Goal: Task Accomplishment & Management: Manage account settings

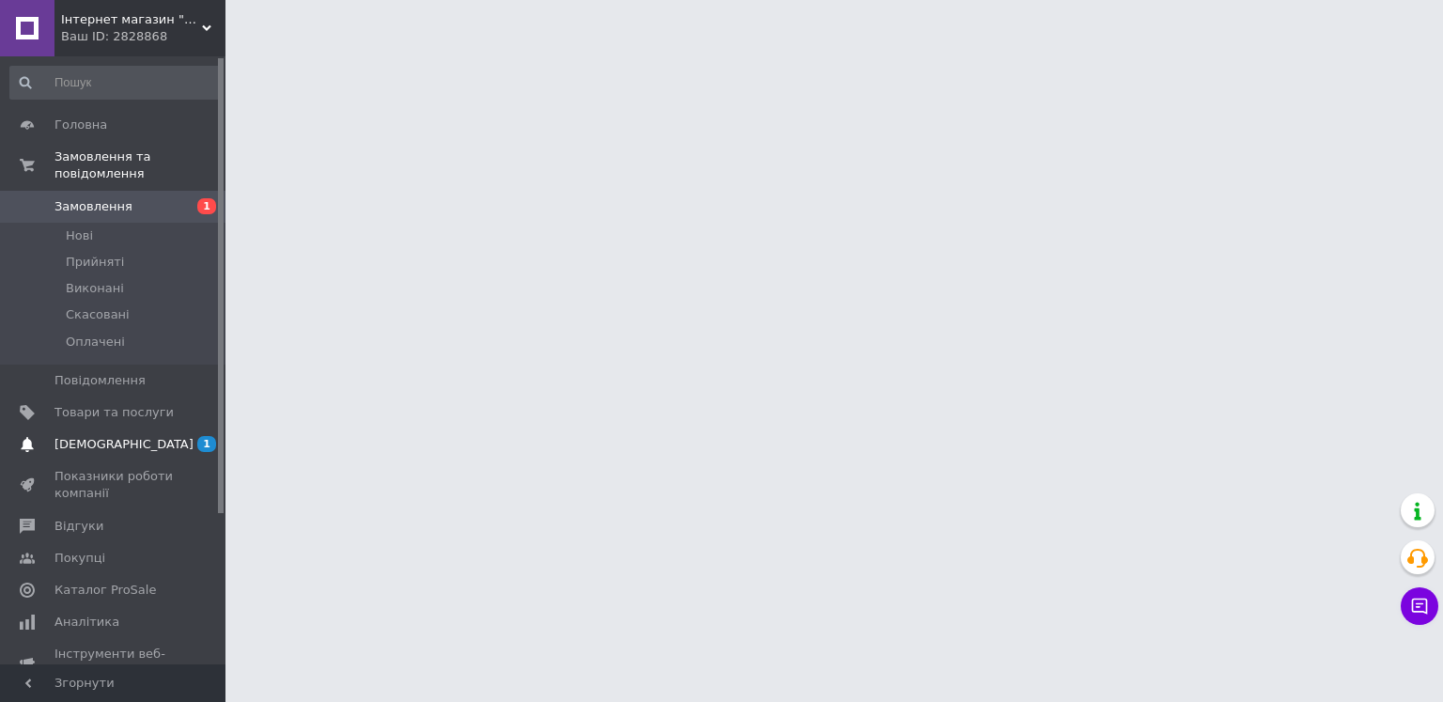
click at [158, 436] on span "[DEMOGRAPHIC_DATA]" at bounding box center [113, 444] width 119 height 17
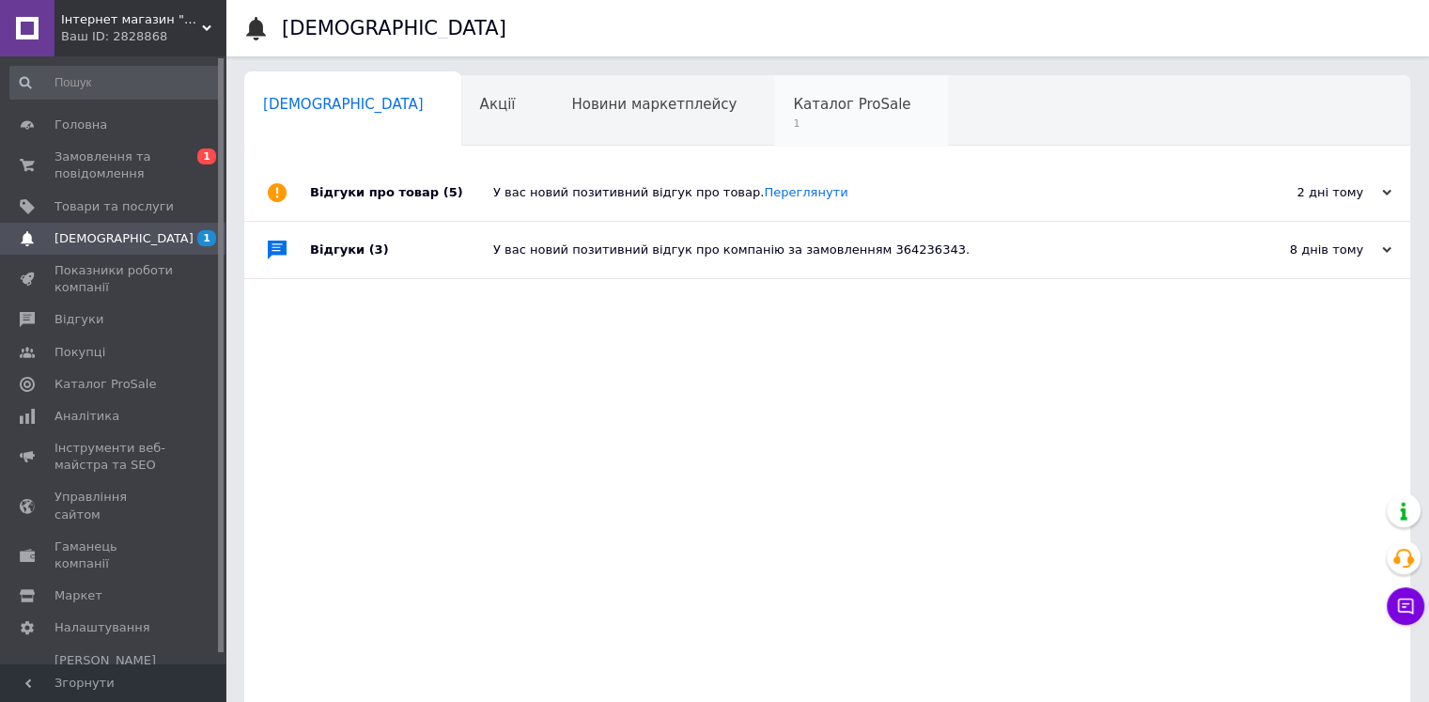
click at [774, 115] on div "Каталог ProSale 1" at bounding box center [861, 111] width 174 height 71
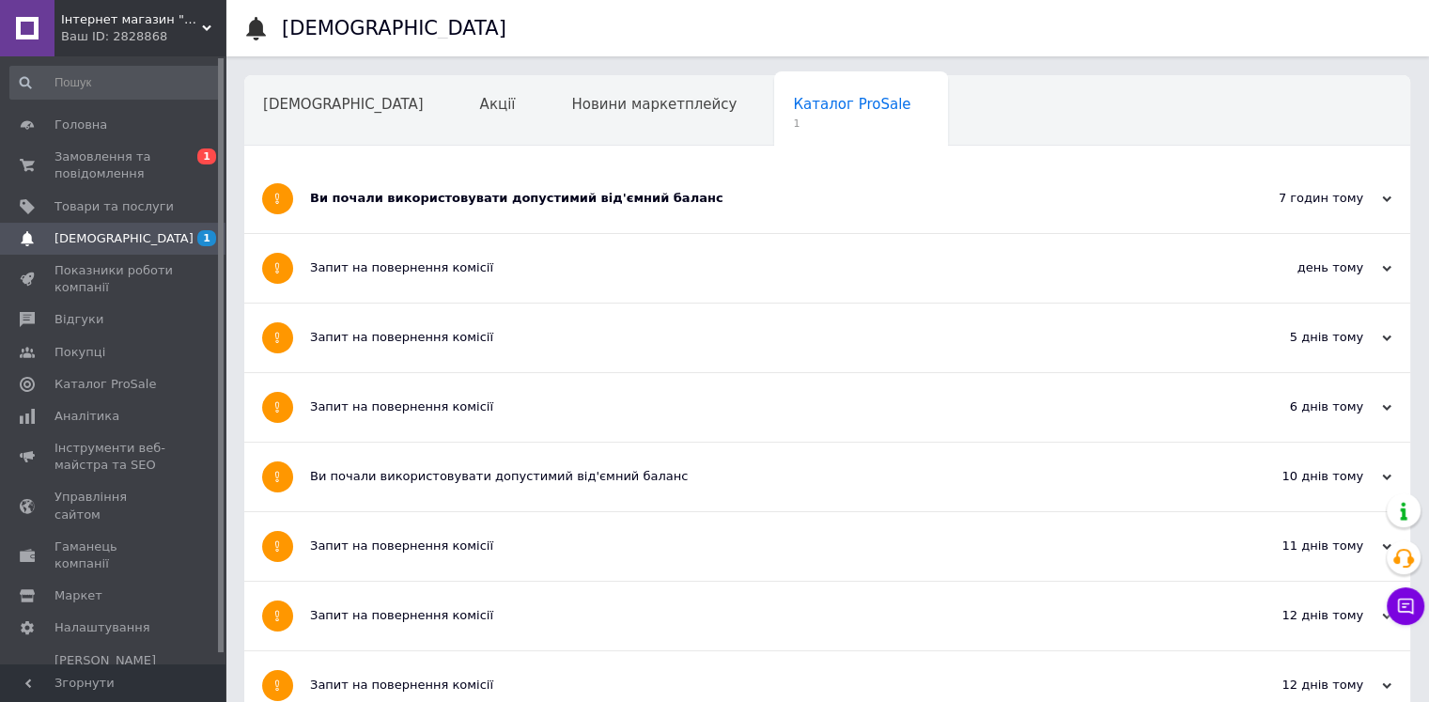
click at [512, 208] on div "Ви почали використовувати допустимий від'ємний баланс" at bounding box center [756, 198] width 893 height 69
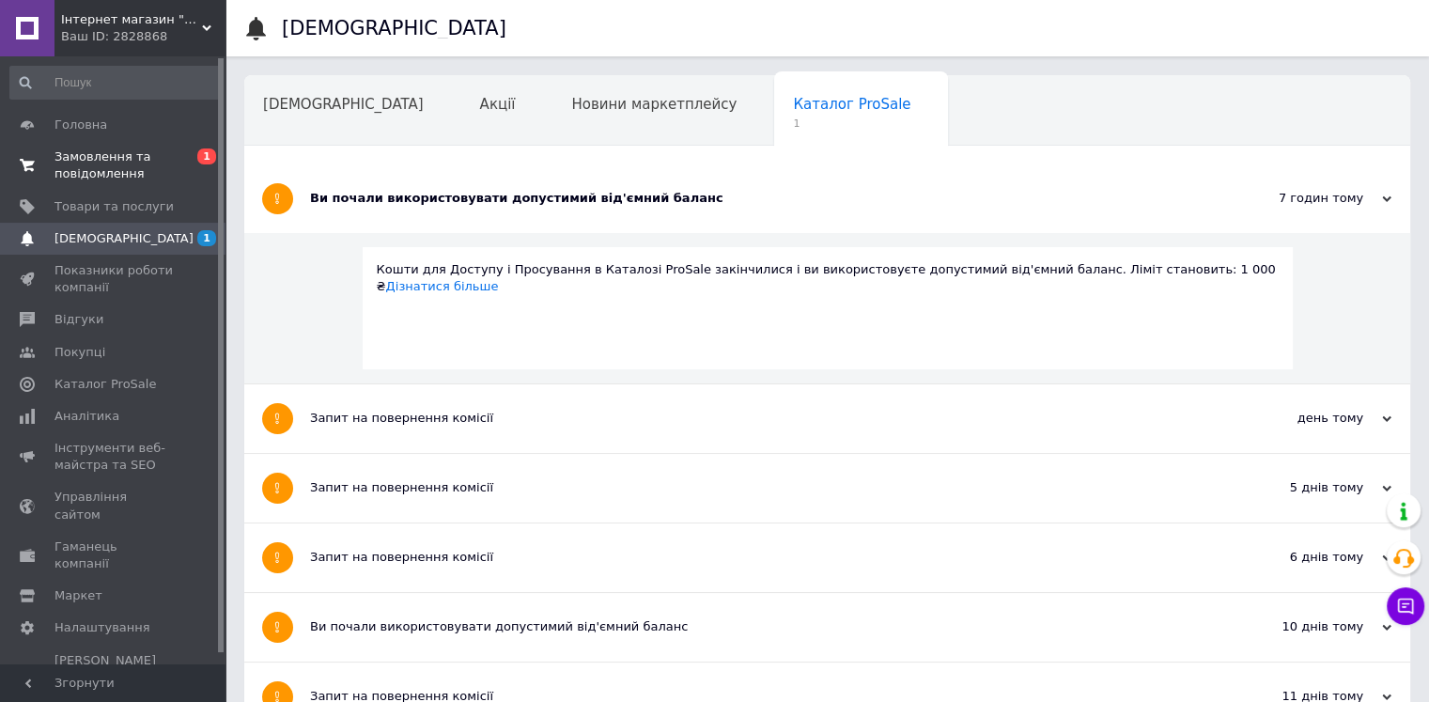
click at [120, 163] on span "Замовлення та повідомлення" at bounding box center [113, 165] width 119 height 34
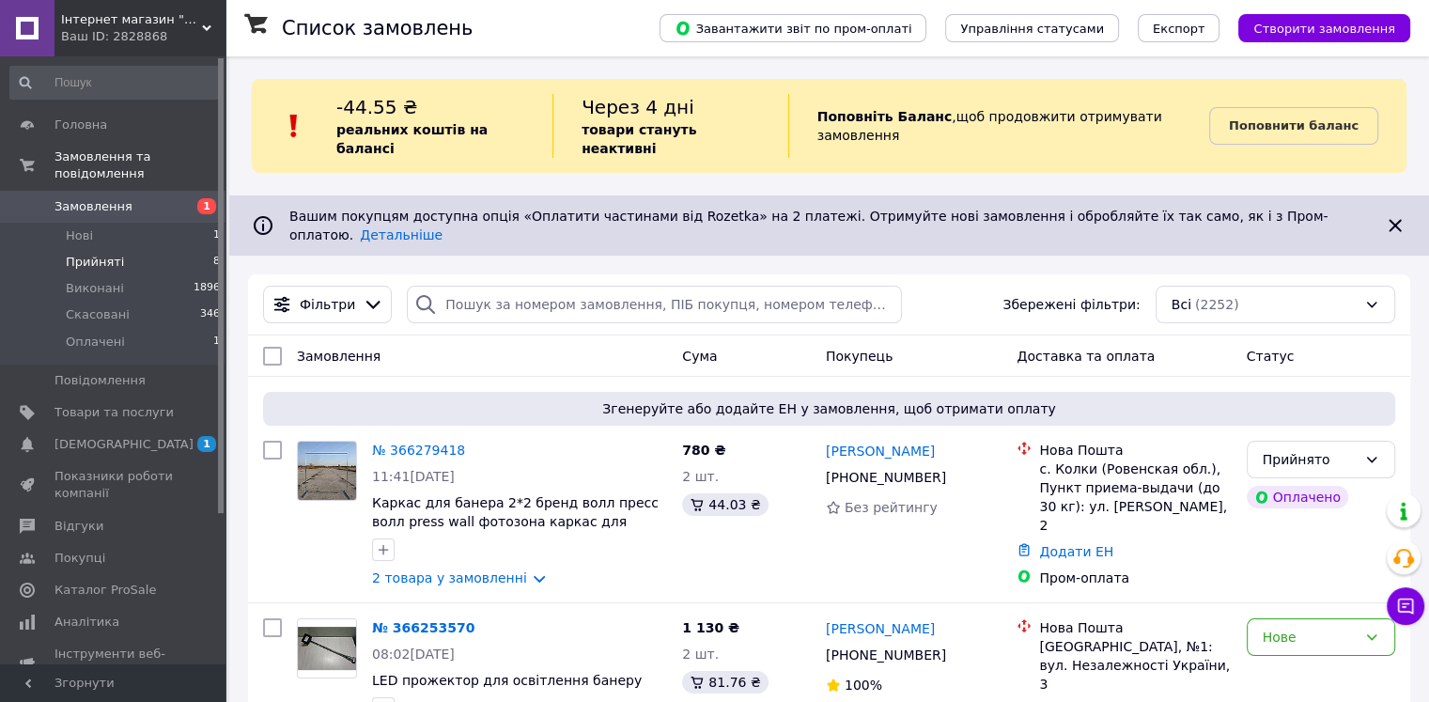
click at [159, 249] on li "Прийняті 8" at bounding box center [115, 262] width 231 height 26
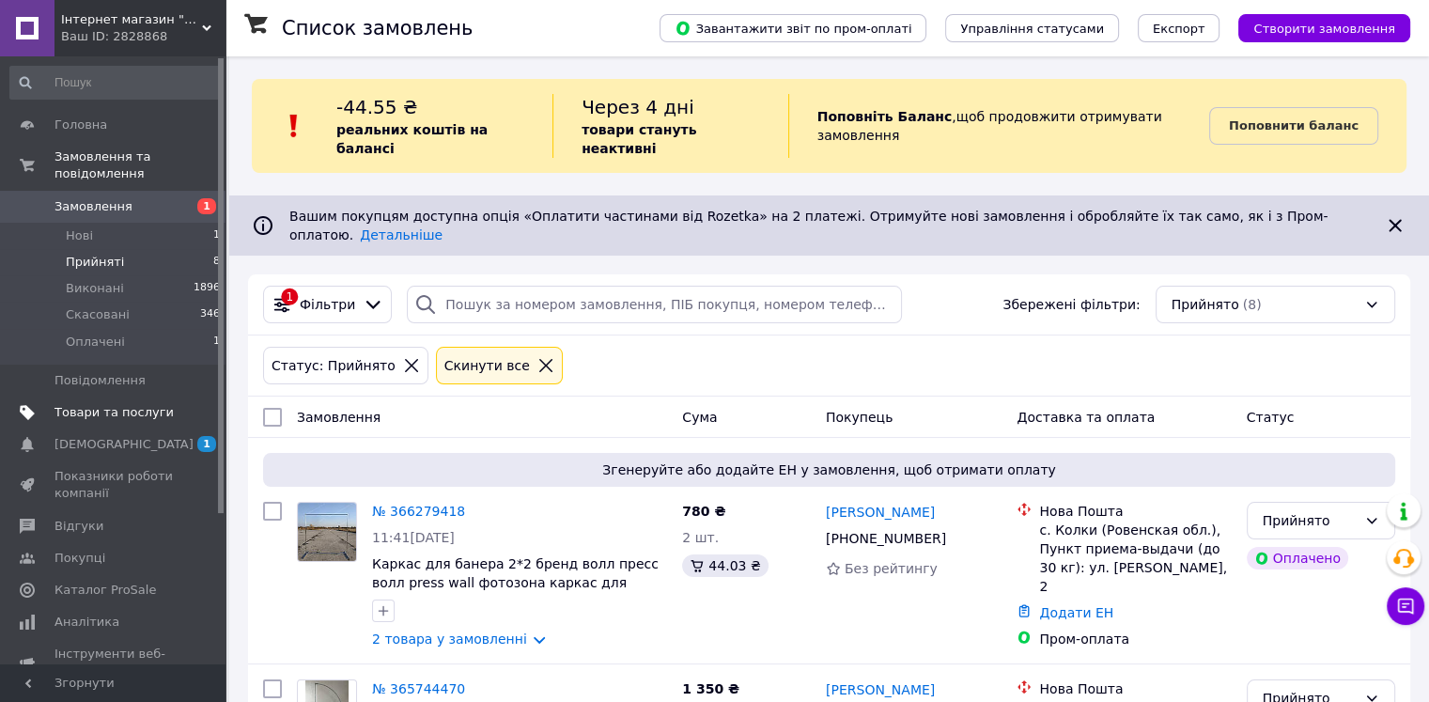
click at [132, 404] on span "Товари та послуги" at bounding box center [113, 412] width 119 height 17
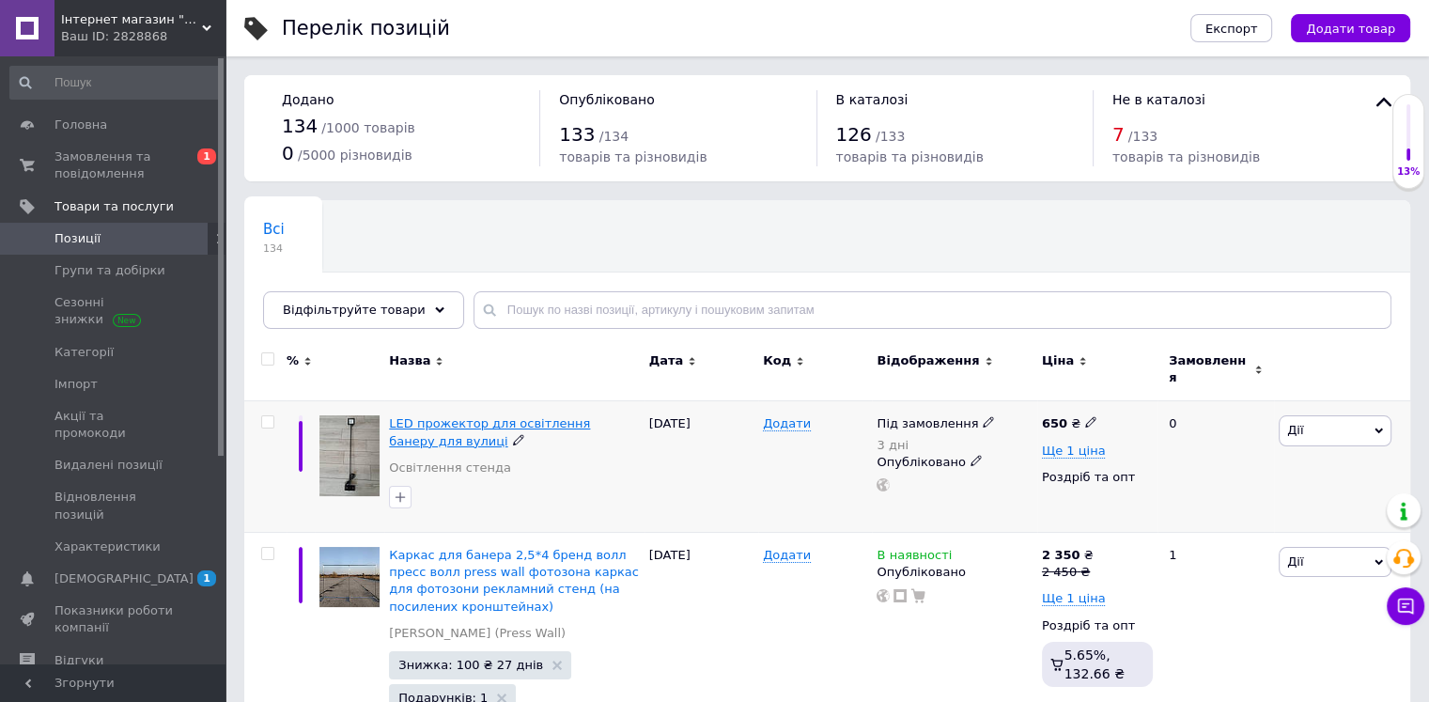
click at [457, 416] on span "LED прожектор для освітлення банеру для вулиці" at bounding box center [489, 431] width 201 height 31
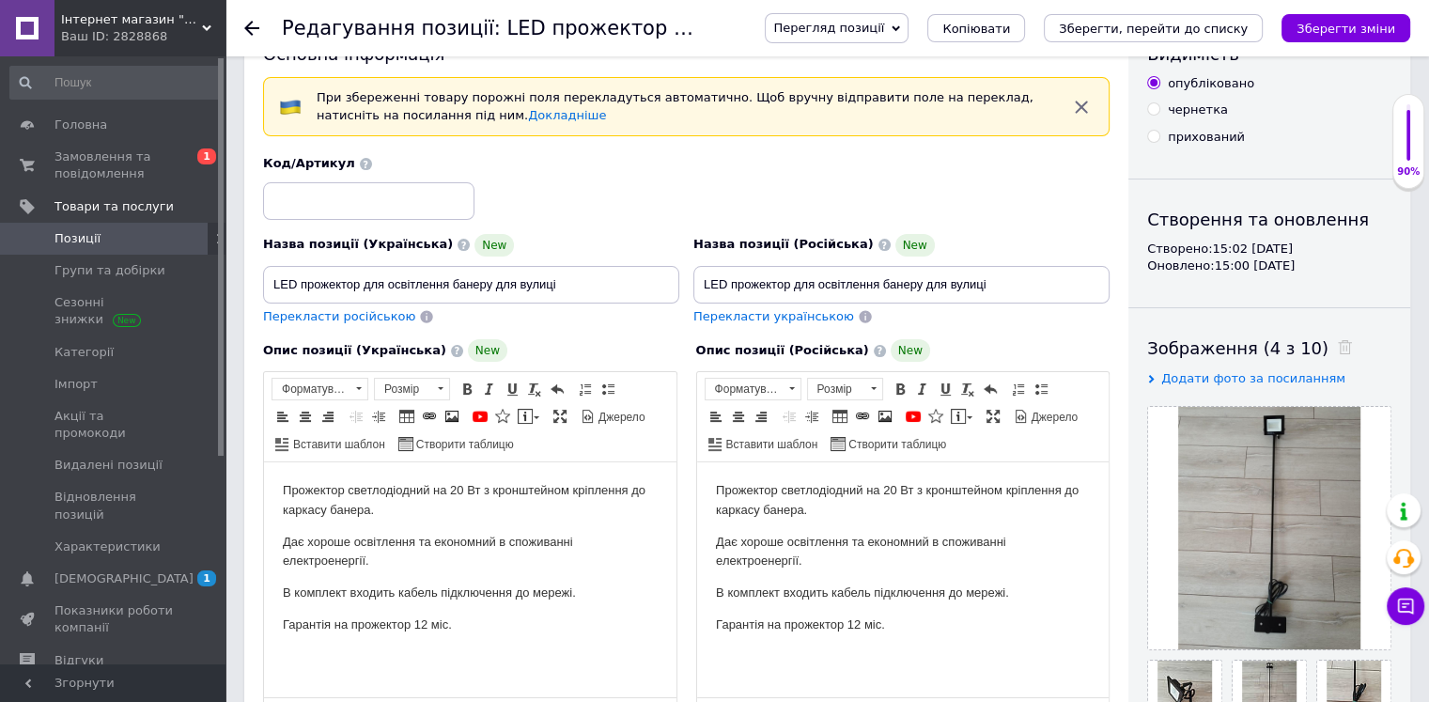
scroll to position [94, 0]
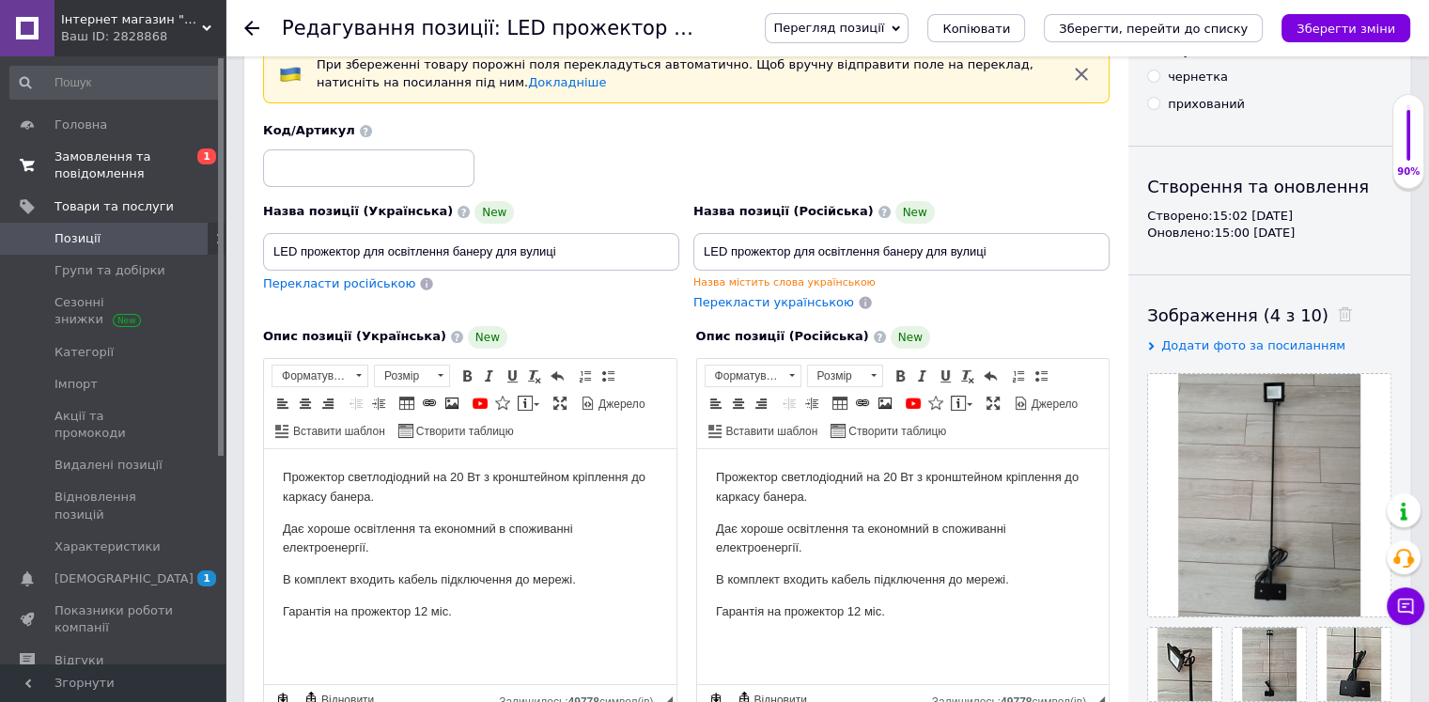
click at [132, 163] on span "Замовлення та повідомлення" at bounding box center [113, 165] width 119 height 34
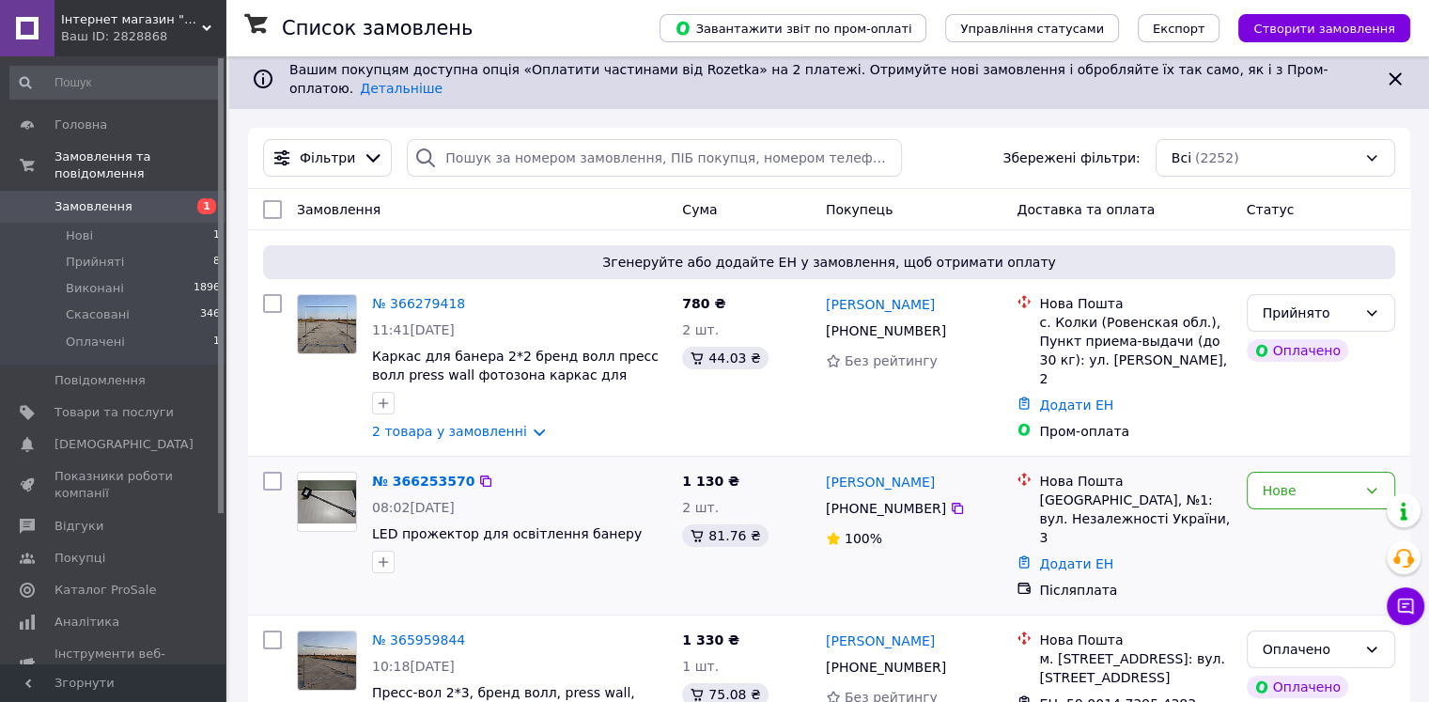
scroll to position [188, 0]
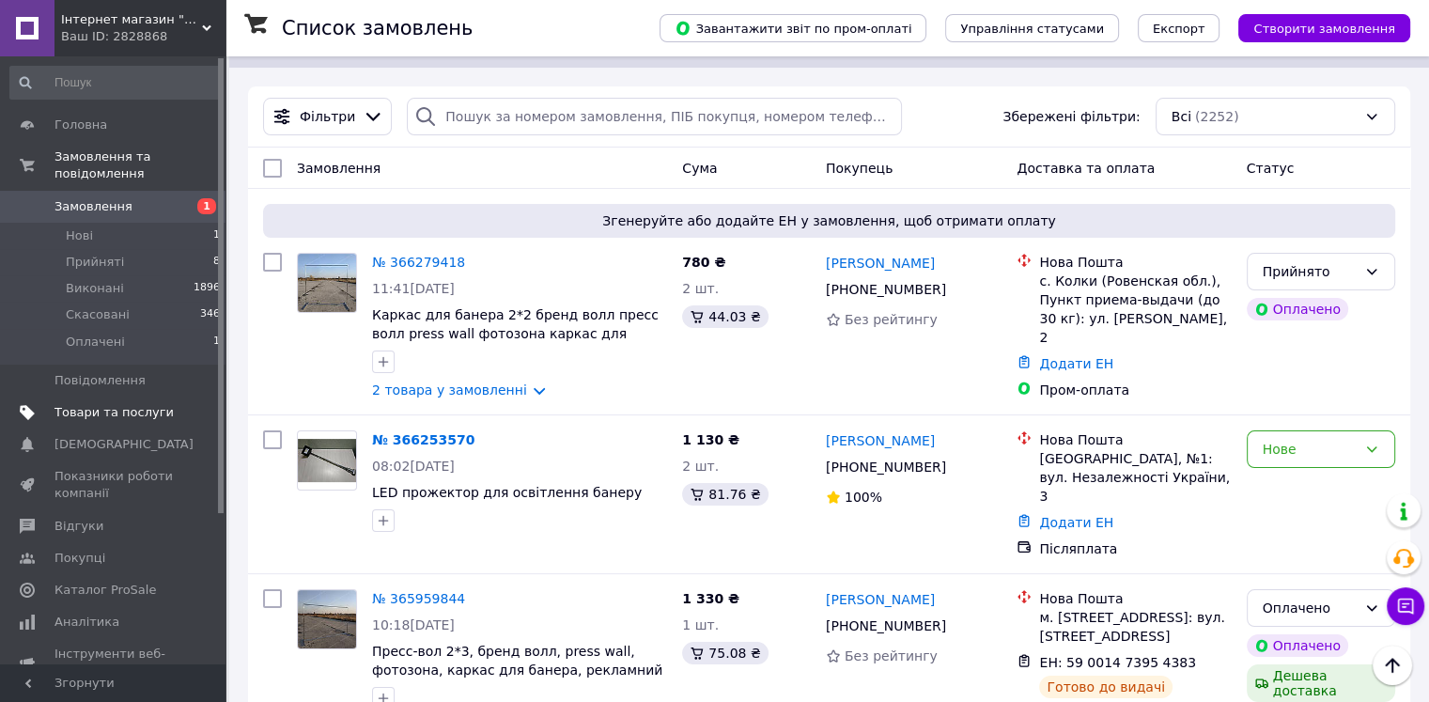
click at [150, 409] on link "Товари та послуги" at bounding box center [115, 412] width 231 height 32
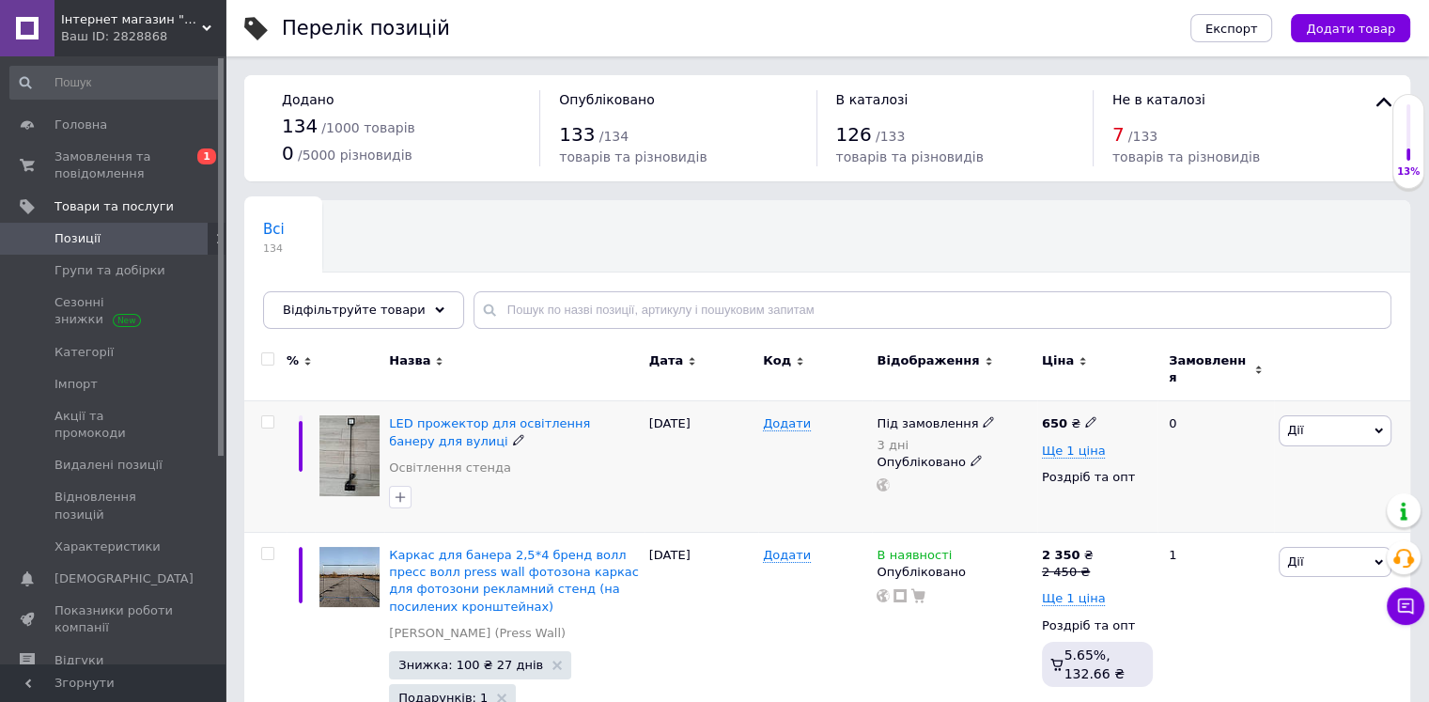
click at [352, 426] on img at bounding box center [349, 455] width 60 height 81
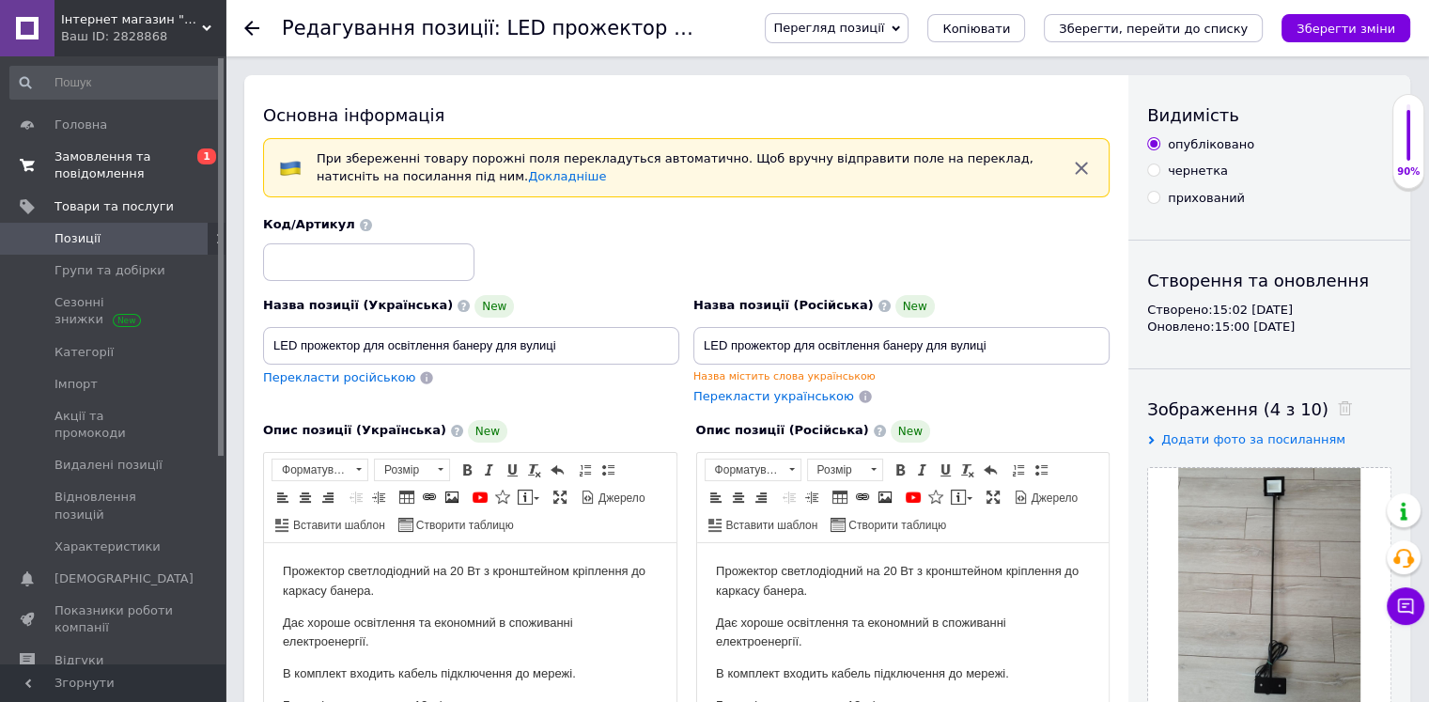
click at [108, 163] on span "Замовлення та повідомлення" at bounding box center [113, 165] width 119 height 34
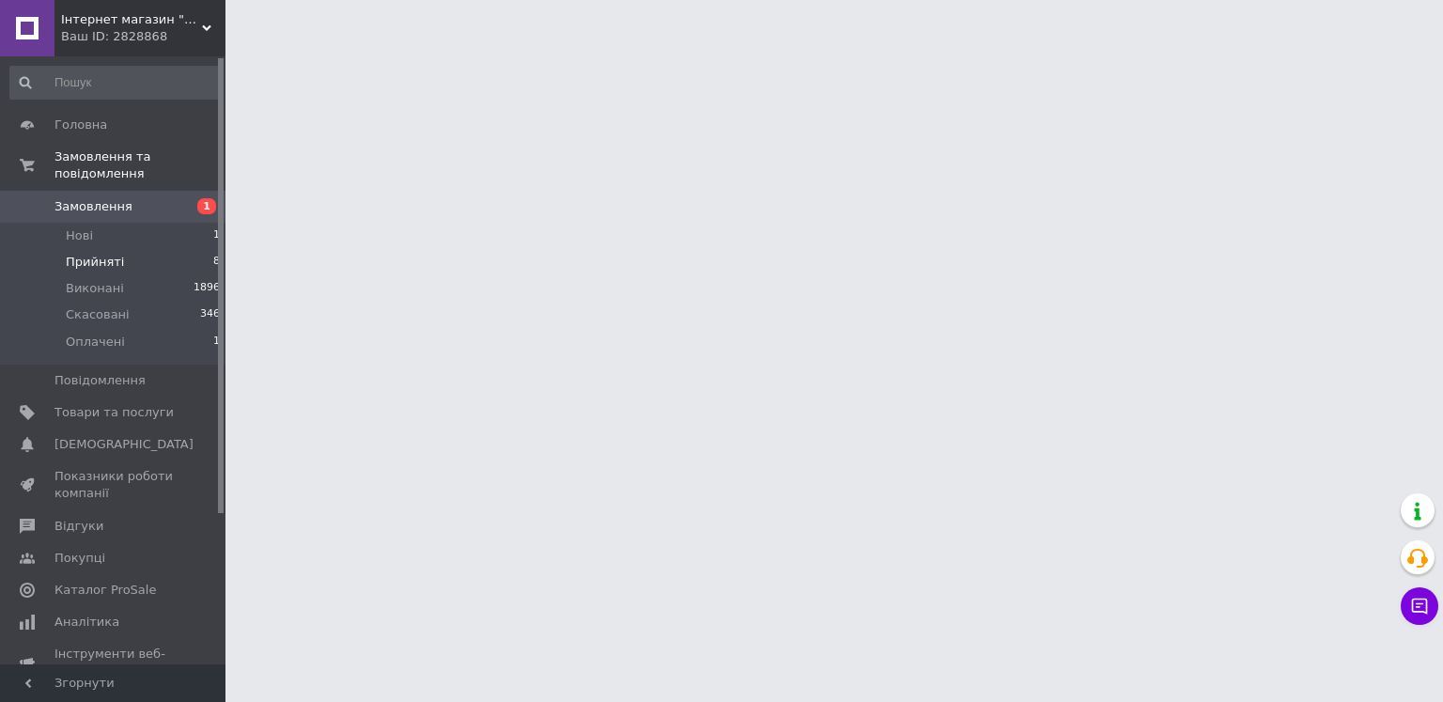
click at [135, 249] on li "Прийняті 8" at bounding box center [115, 262] width 231 height 26
